Goal: Complete application form

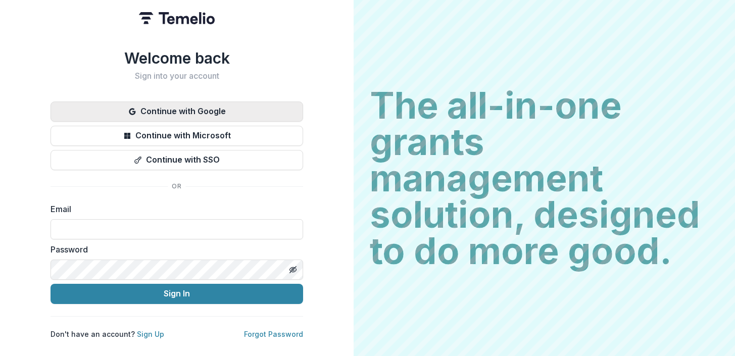
click at [206, 113] on button "Continue with Google" at bounding box center [177, 112] width 253 height 20
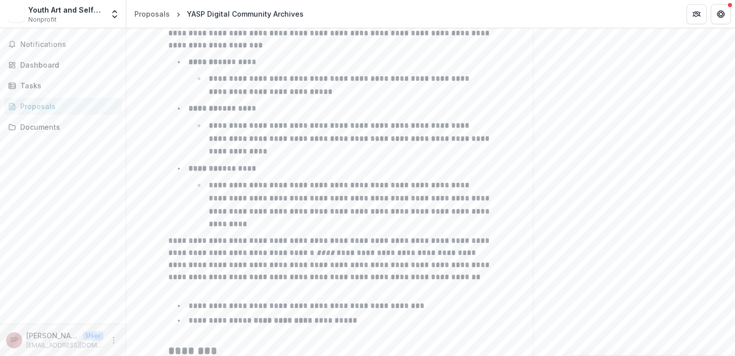
scroll to position [1696, 0]
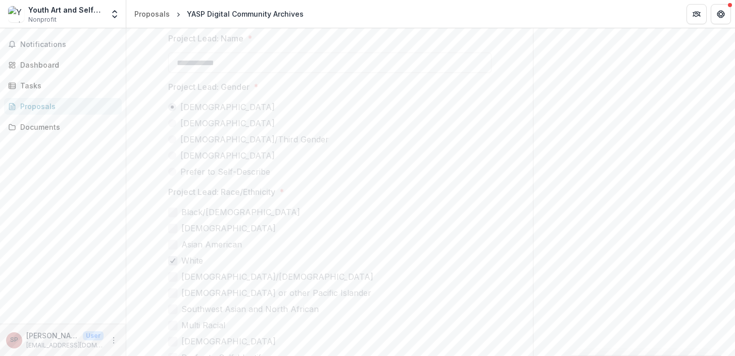
scroll to position [3045, 0]
click at [504, 342] on button "Next" at bounding box center [501, 340] width 47 height 20
click at [370, 127] on div at bounding box center [330, 118] width 314 height 152
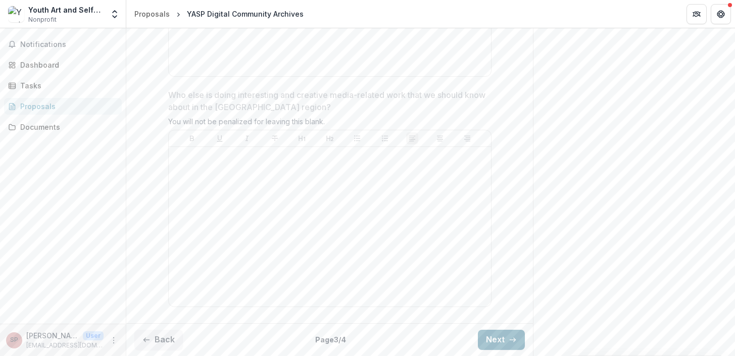
click at [503, 339] on button "Next" at bounding box center [501, 340] width 47 height 20
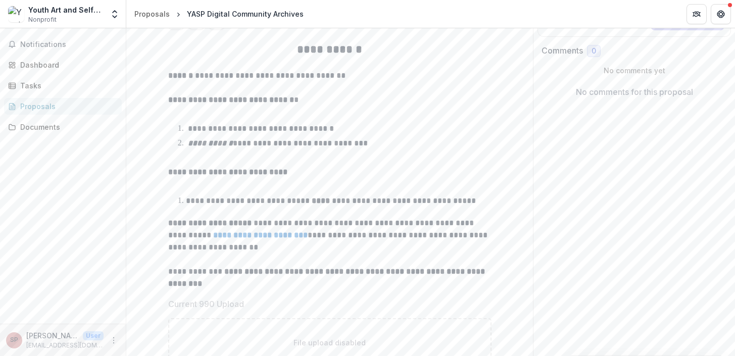
scroll to position [471, 0]
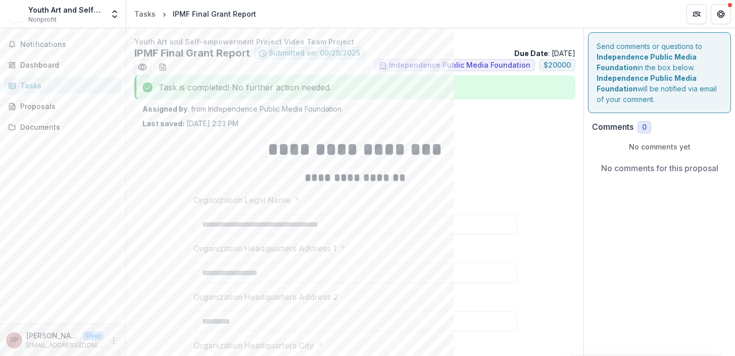
type input "*******"
